Goal: Find specific page/section: Find specific page/section

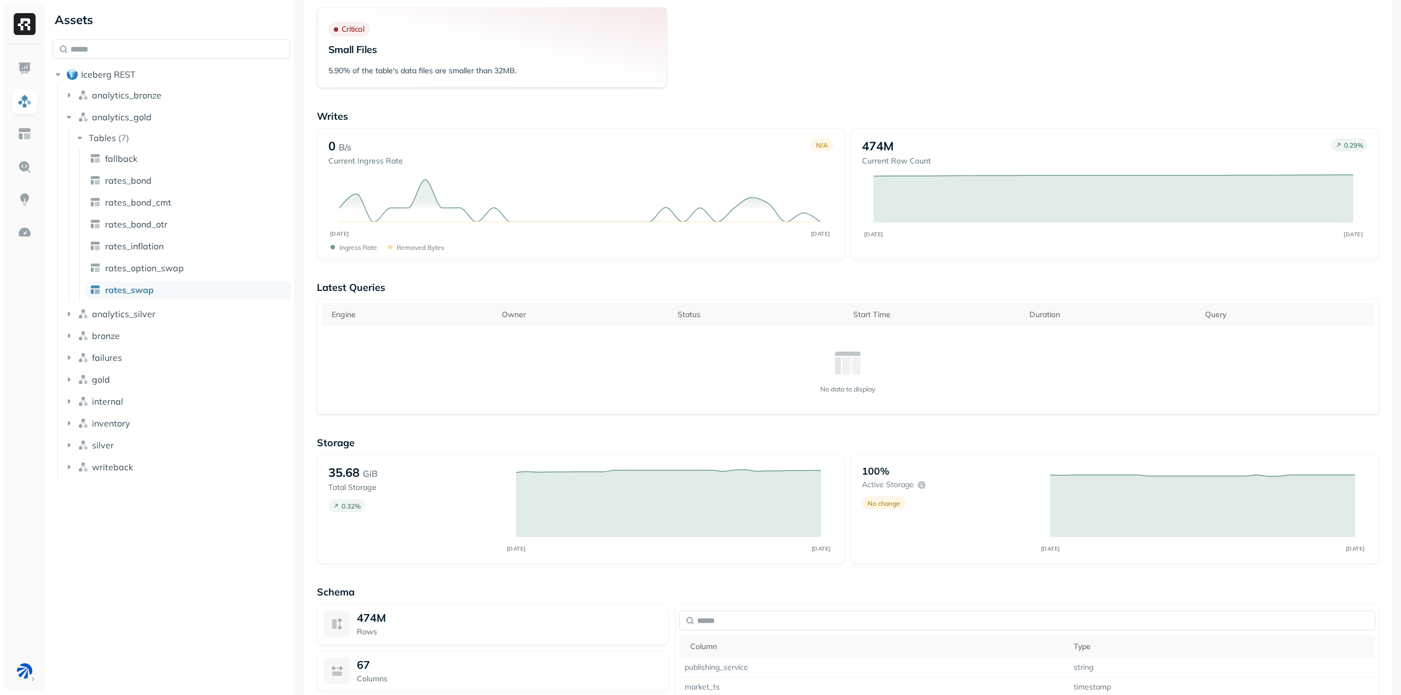
scroll to position [40, 0]
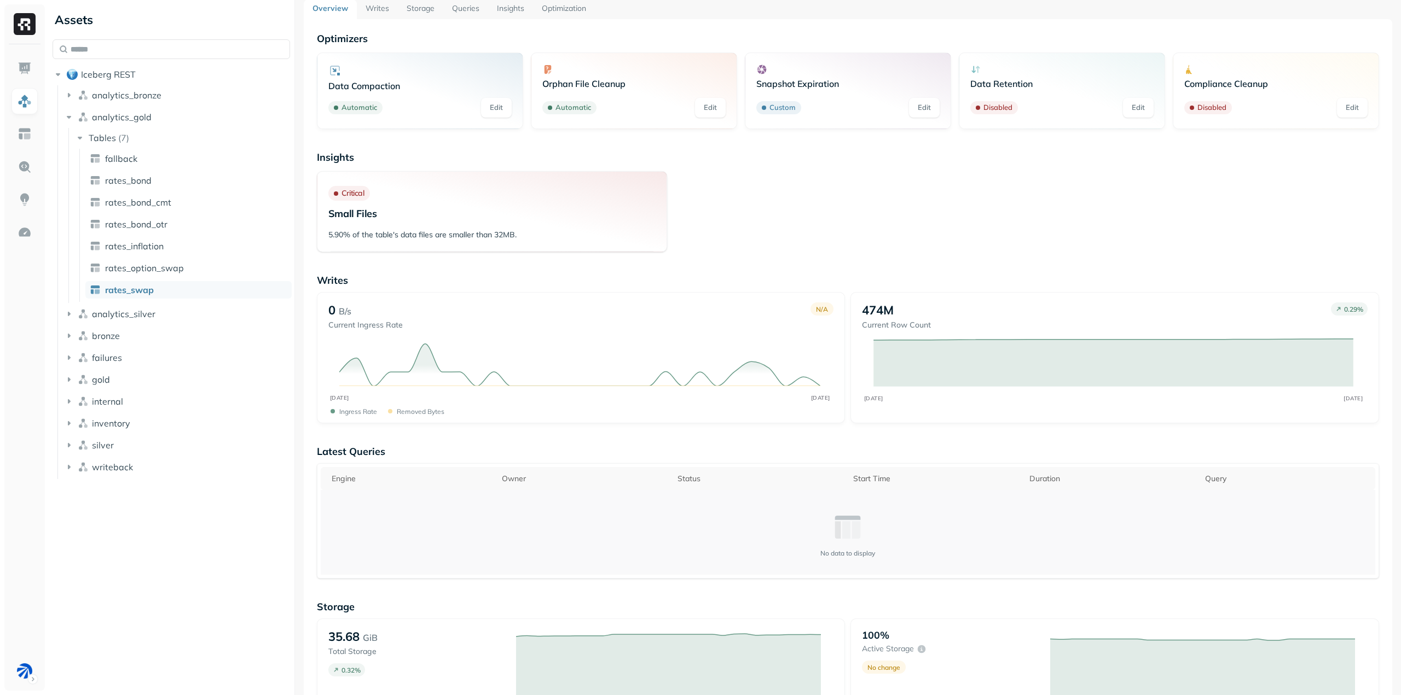
click at [851, 515] on icon at bounding box center [847, 527] width 31 height 31
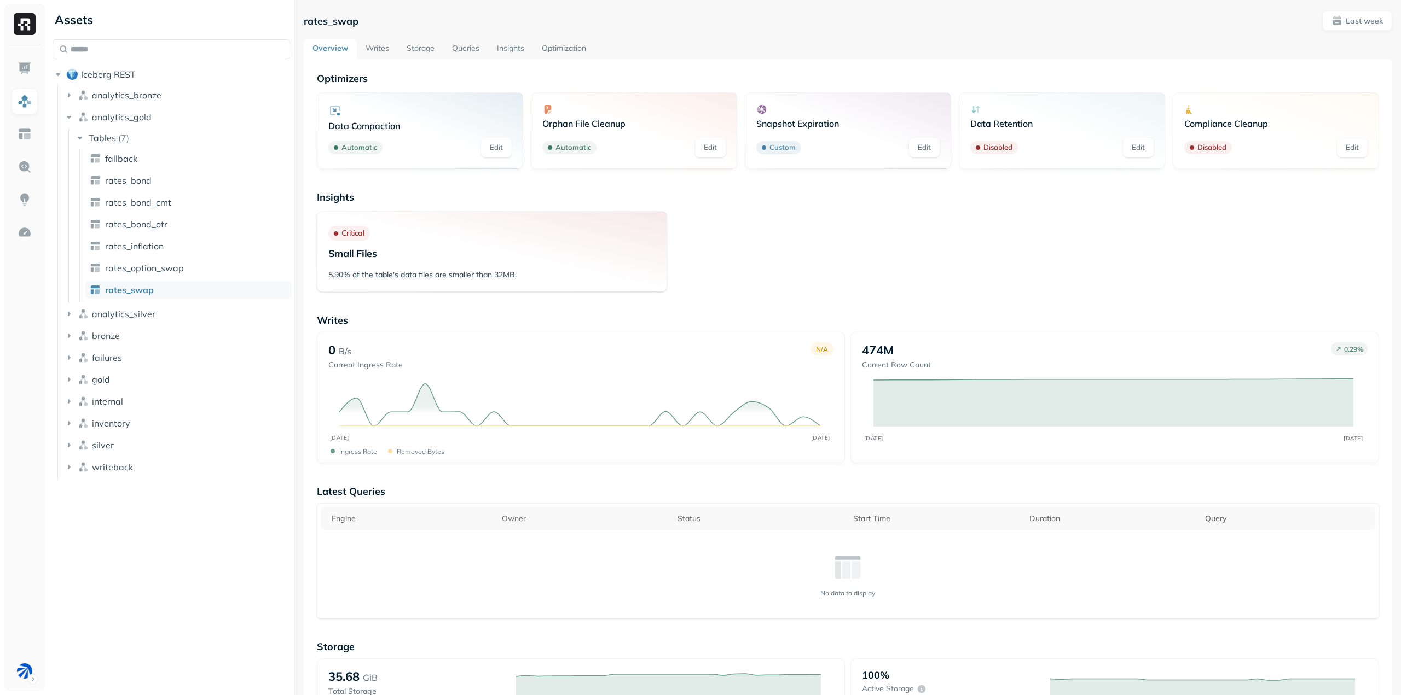
drag, startPoint x: 385, startPoint y: 48, endPoint x: 399, endPoint y: 48, distance: 13.7
click at [385, 48] on link "Writes" at bounding box center [377, 49] width 41 height 20
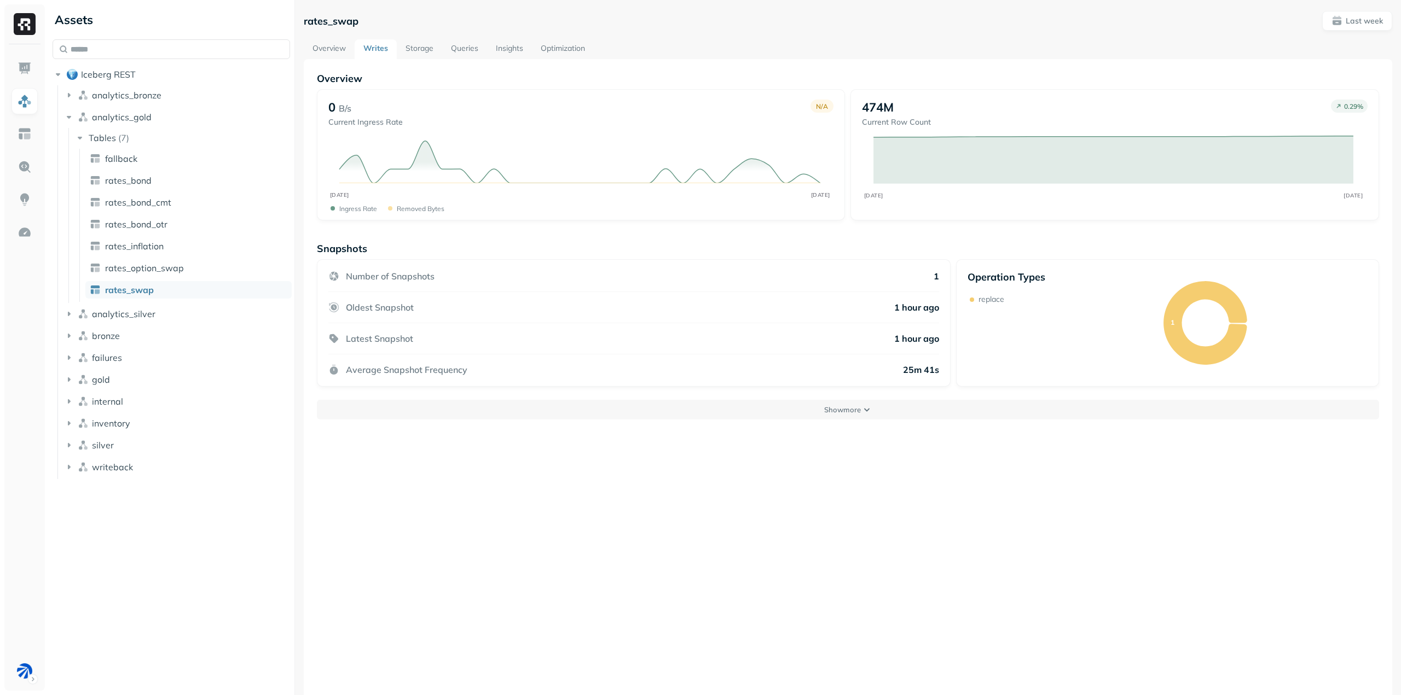
click at [332, 45] on link "Overview" at bounding box center [329, 49] width 51 height 20
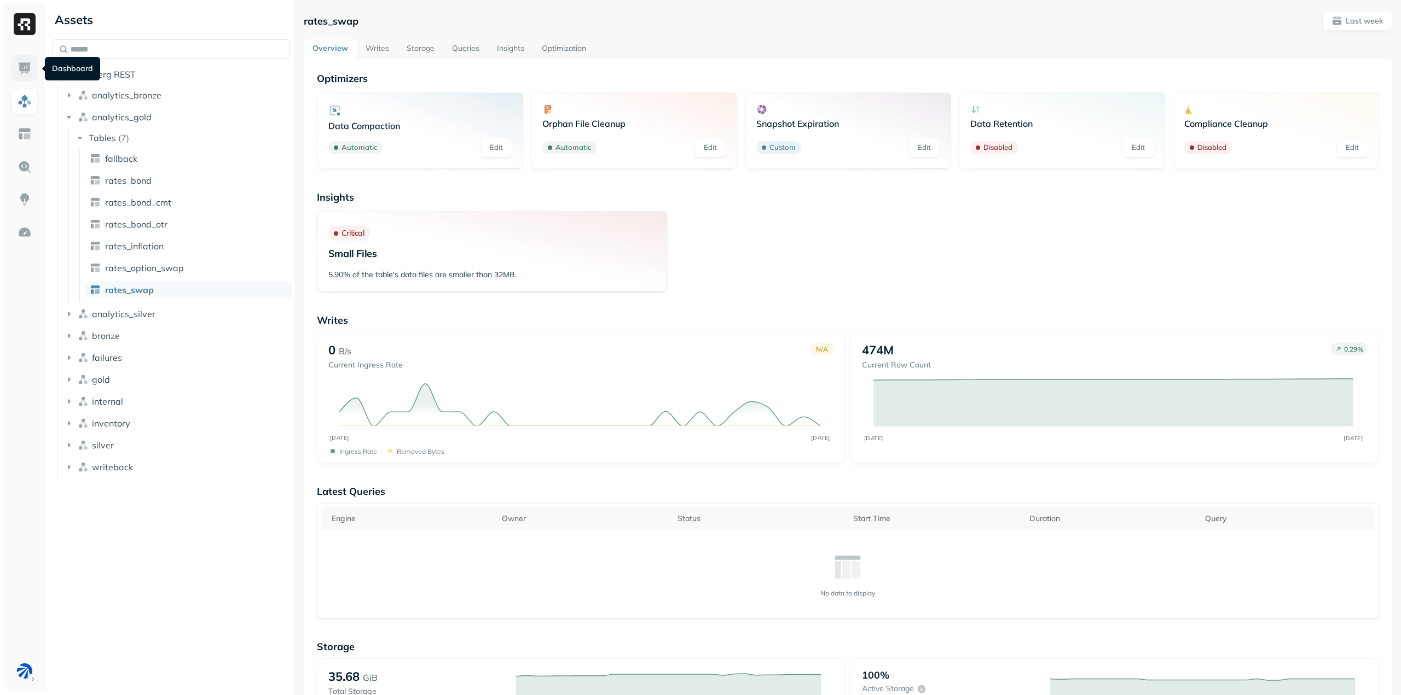
click at [27, 62] on img at bounding box center [25, 68] width 14 height 14
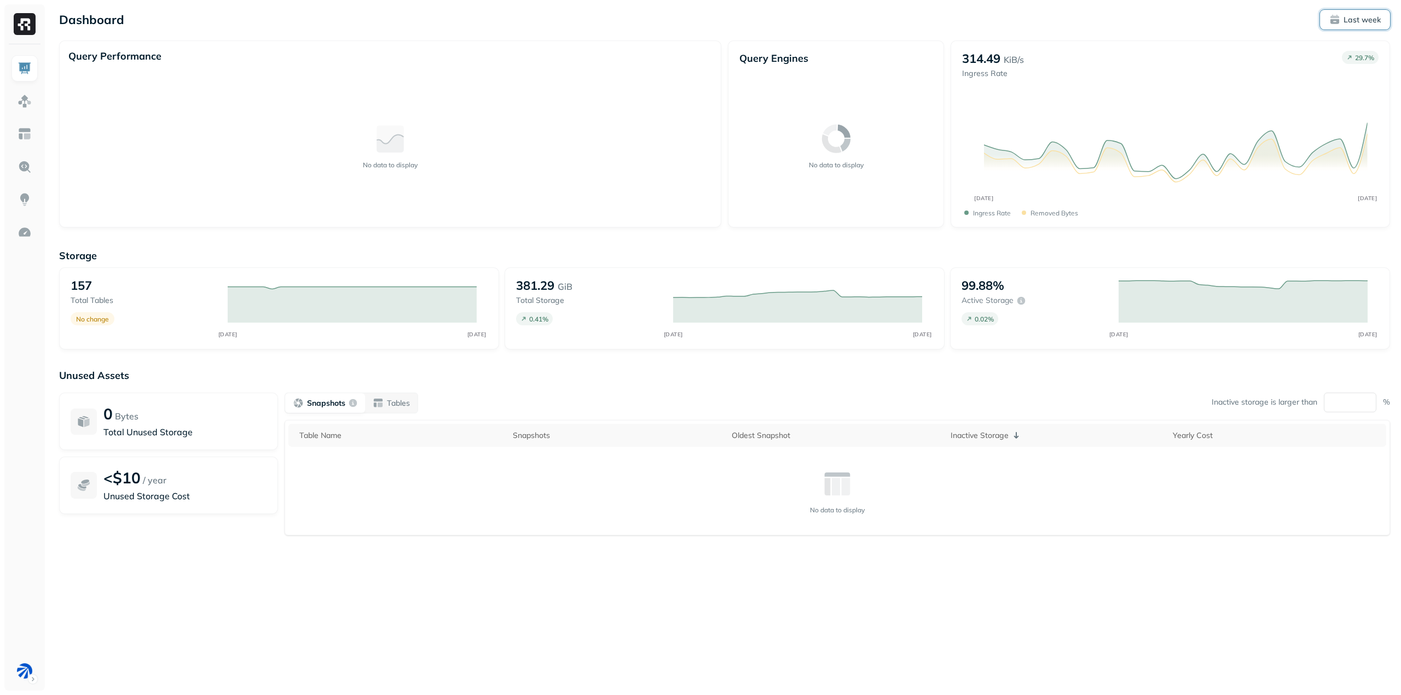
click at [1367, 13] on button "Last week" at bounding box center [1355, 20] width 70 height 20
click at [1183, 125] on label "Last 2 weeks" at bounding box center [1187, 123] width 55 height 11
click at [1154, 125] on button "Last 2 weeks" at bounding box center [1147, 123] width 13 height 13
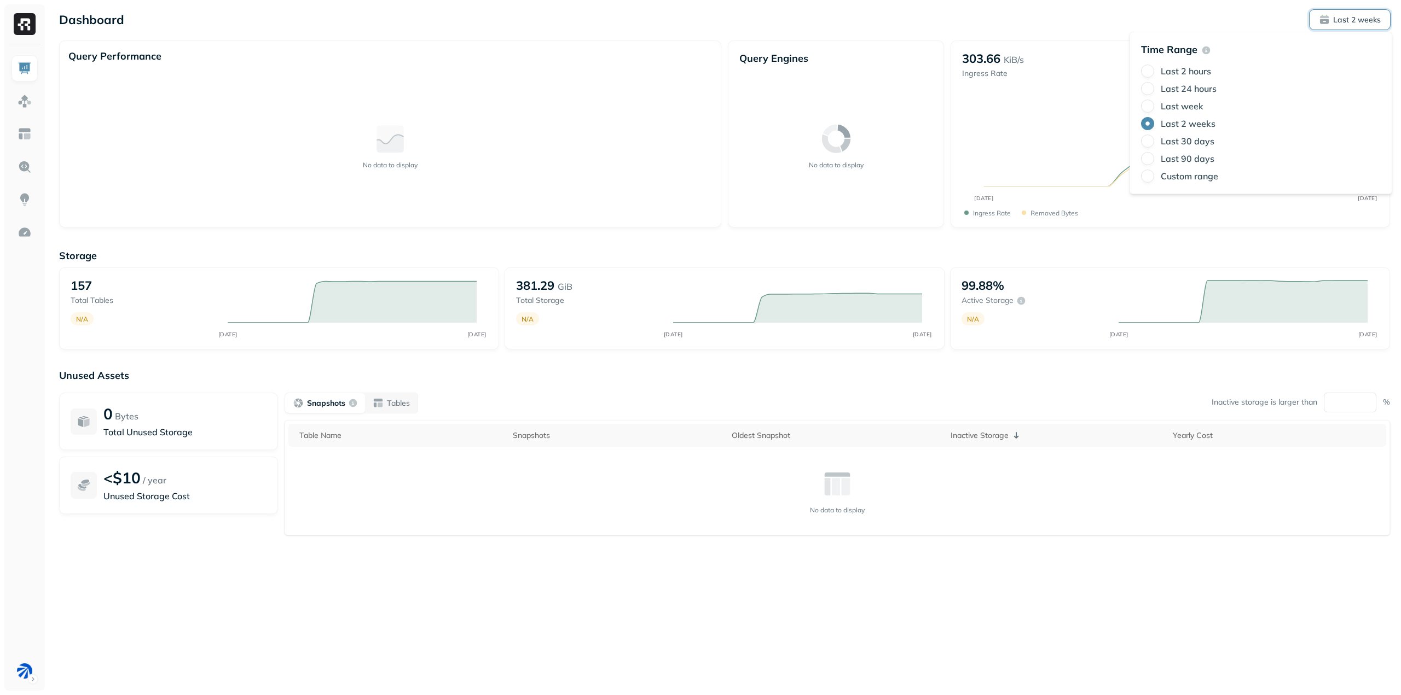
click at [1009, 244] on div "Storage 157 Total tables N/A SEP [DATE] 381.29 GiB Total storage N/A SEP [DATE]…" at bounding box center [724, 419] width 1330 height 361
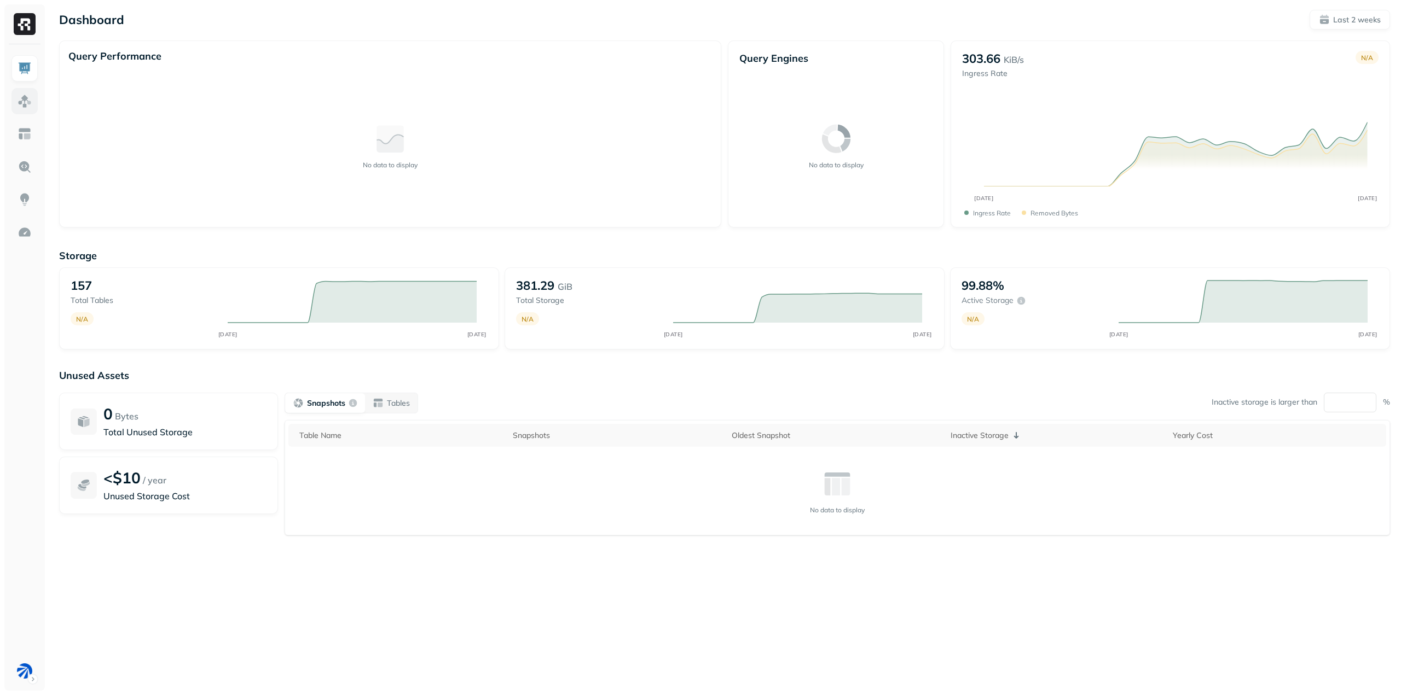
click at [15, 91] on link at bounding box center [24, 101] width 26 height 26
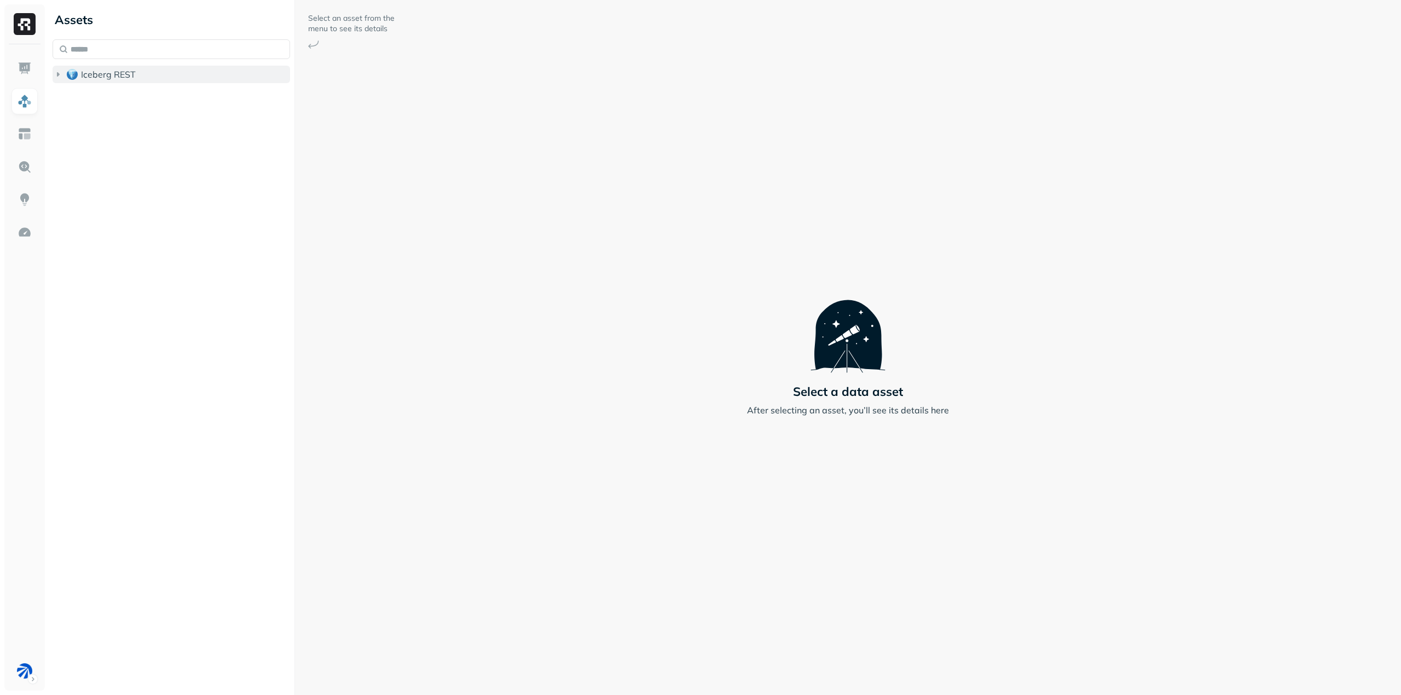
click at [92, 76] on span "Iceberg REST" at bounding box center [108, 74] width 55 height 11
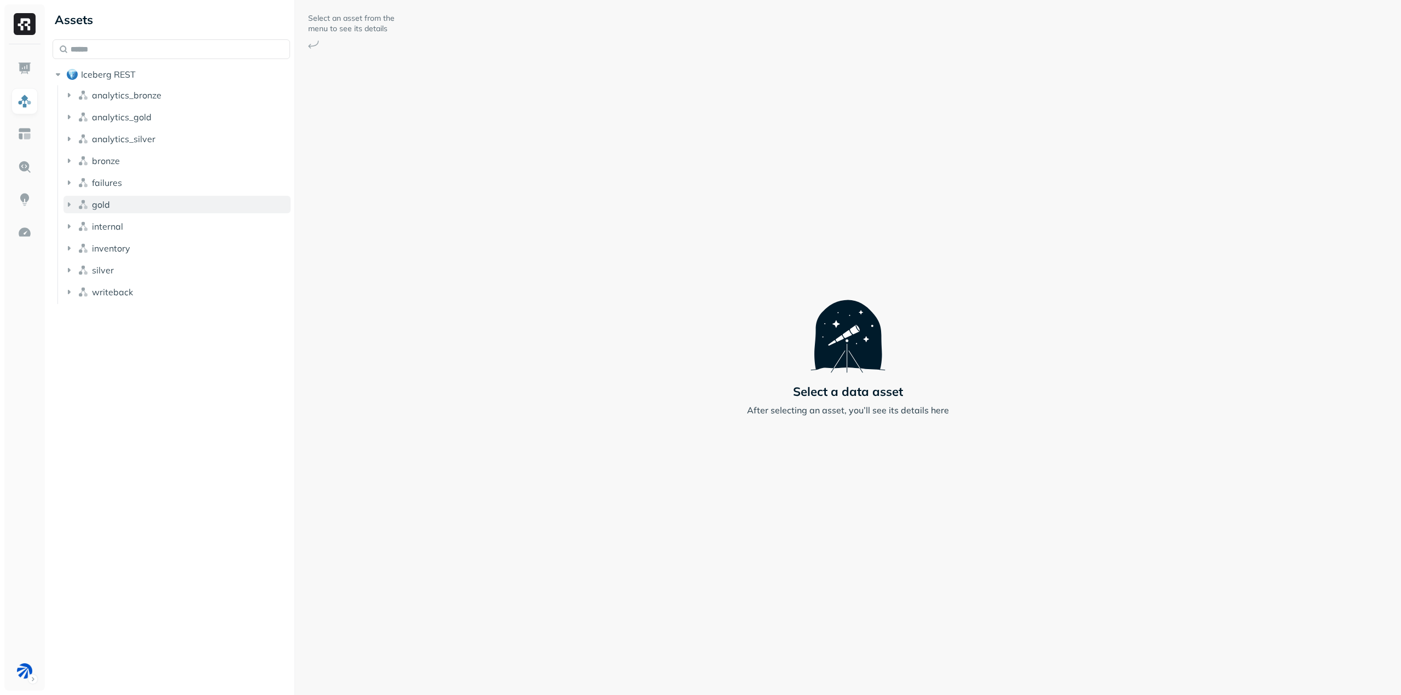
click at [136, 211] on button "gold" at bounding box center [176, 205] width 227 height 18
click at [140, 223] on button "Tables ( 9 )" at bounding box center [182, 226] width 217 height 18
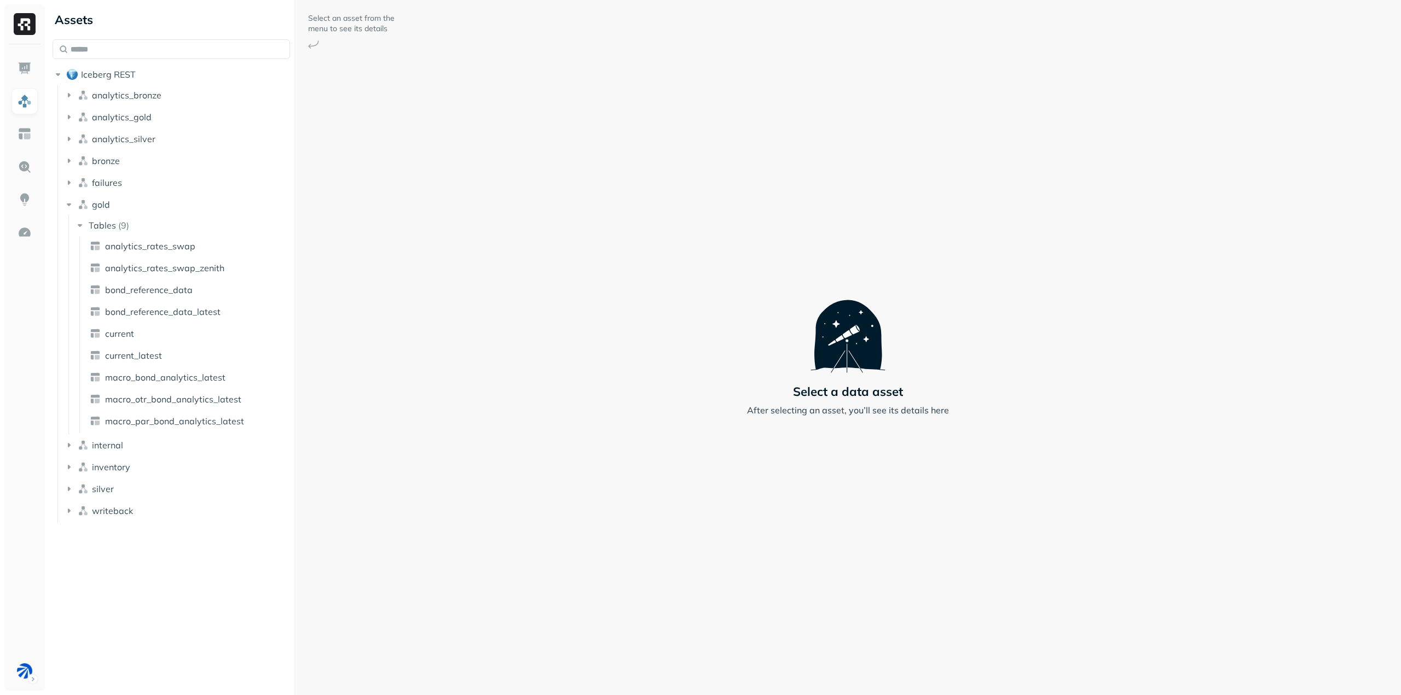
click at [25, 28] on img at bounding box center [25, 24] width 22 height 22
click at [25, 26] on img at bounding box center [25, 24] width 22 height 22
click at [71, 48] on input "text" at bounding box center [171, 49] width 237 height 20
click at [29, 31] on img at bounding box center [25, 24] width 22 height 22
click at [32, 31] on img at bounding box center [25, 24] width 22 height 22
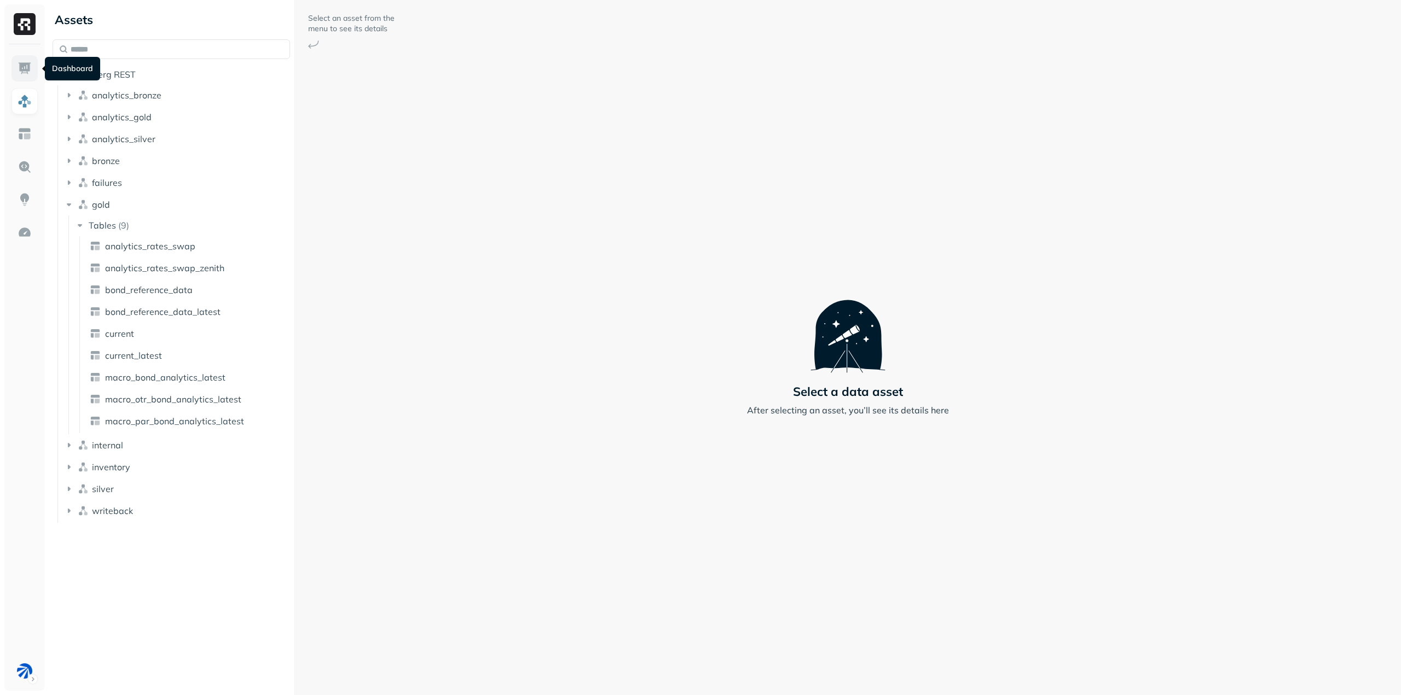
click at [25, 67] on img at bounding box center [25, 68] width 14 height 14
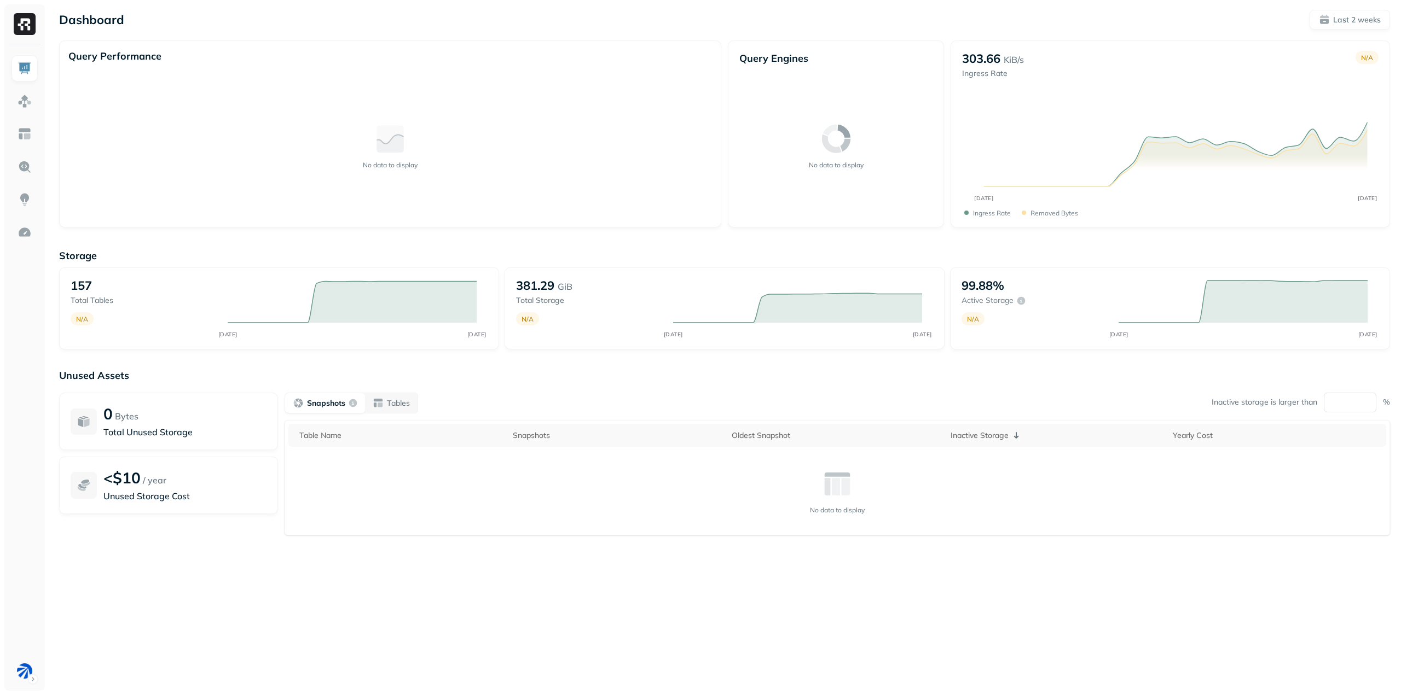
click at [33, 17] on img at bounding box center [25, 24] width 22 height 22
click at [25, 235] on img at bounding box center [25, 232] width 14 height 14
